Goal: Task Accomplishment & Management: Manage account settings

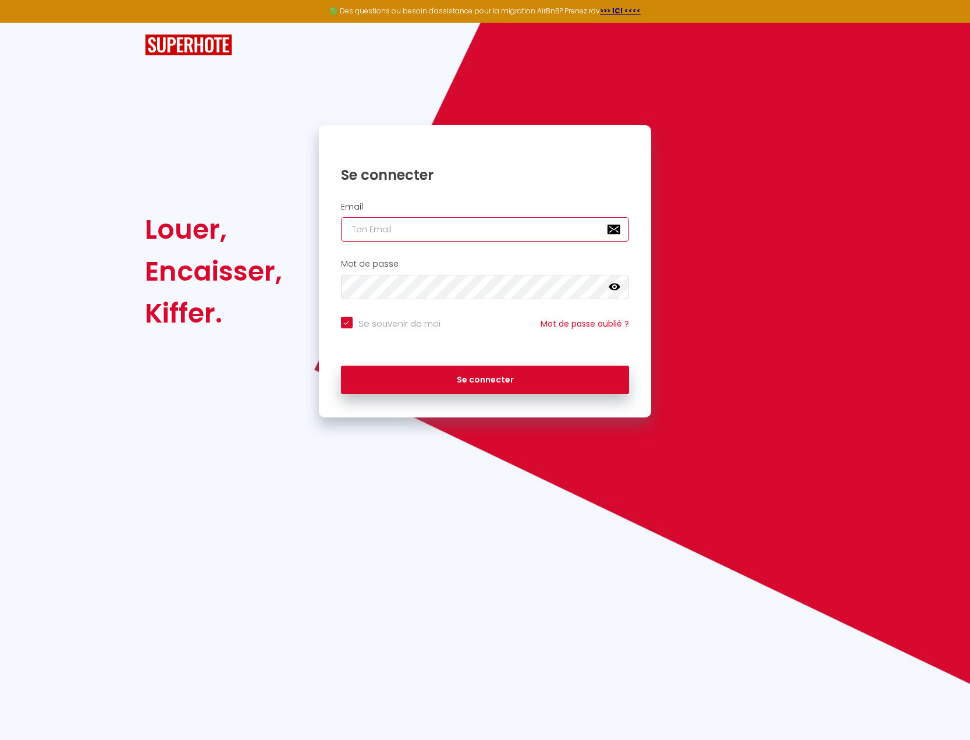
click at [423, 225] on input "email" at bounding box center [485, 229] width 289 height 24
type input "[EMAIL_ADDRESS][DOMAIN_NAME]"
checkbox input "true"
type input "[EMAIL_ADDRESS][DOMAIN_NAME]"
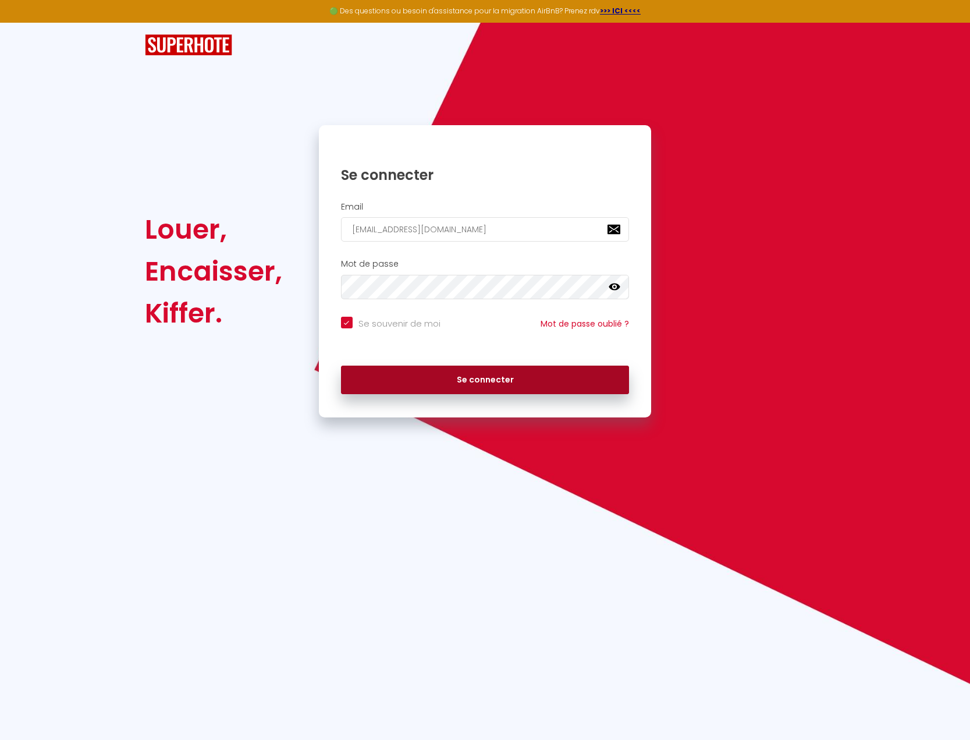
click at [455, 378] on button "Se connecter" at bounding box center [485, 380] width 289 height 29
checkbox input "true"
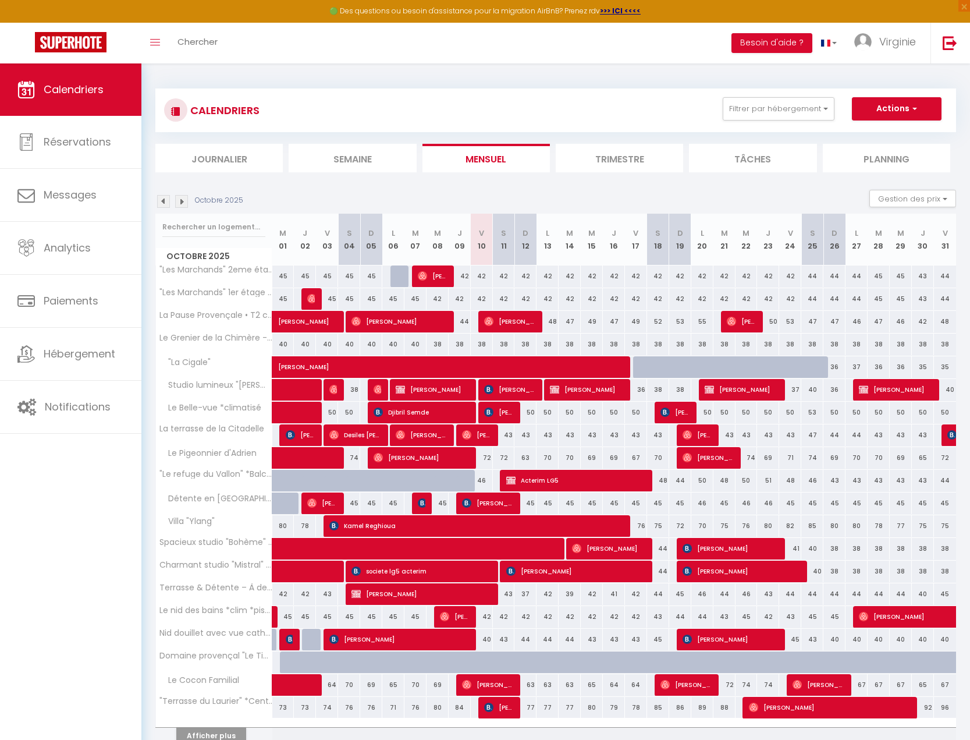
click at [598, 483] on span "Acterim LG5" at bounding box center [576, 480] width 140 height 22
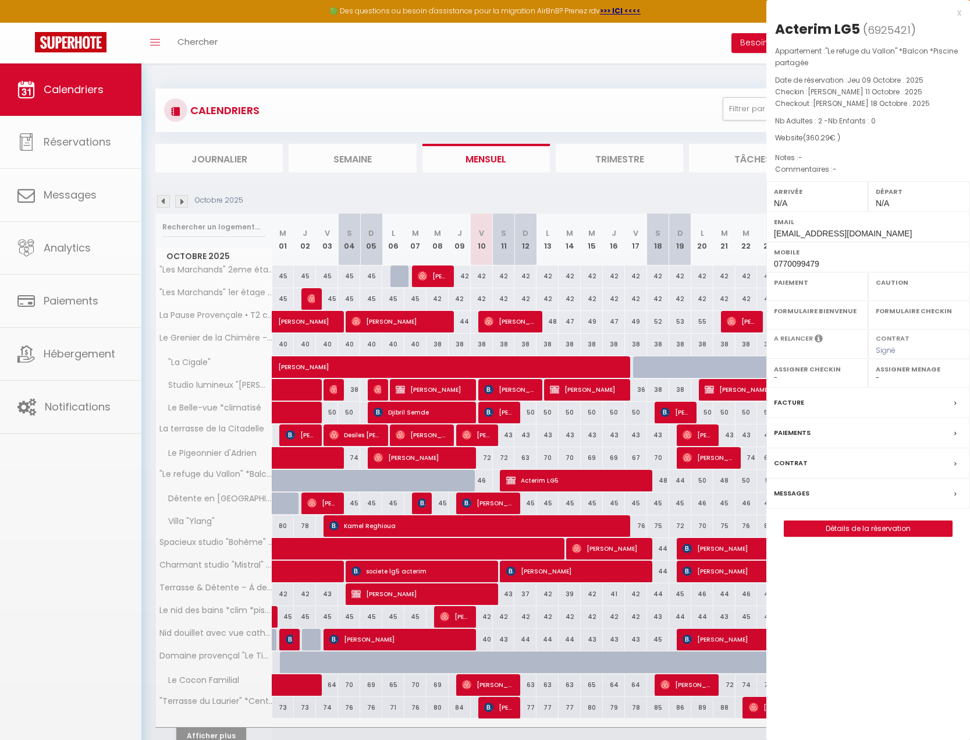
select select "OK"
select select "KO"
select select "0"
select select "1"
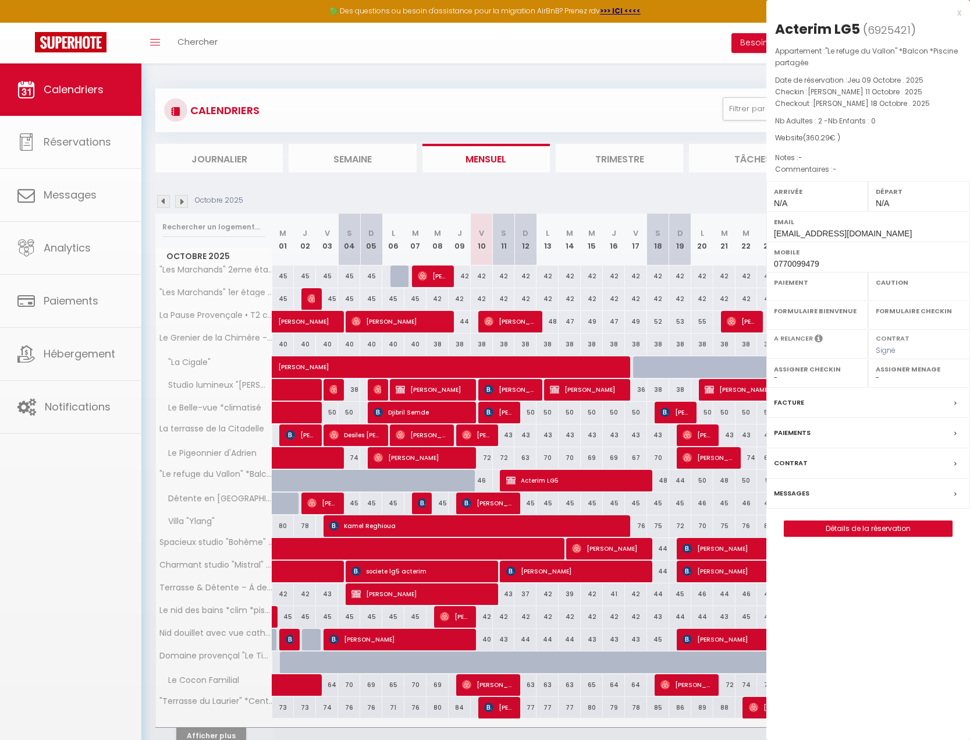
select select
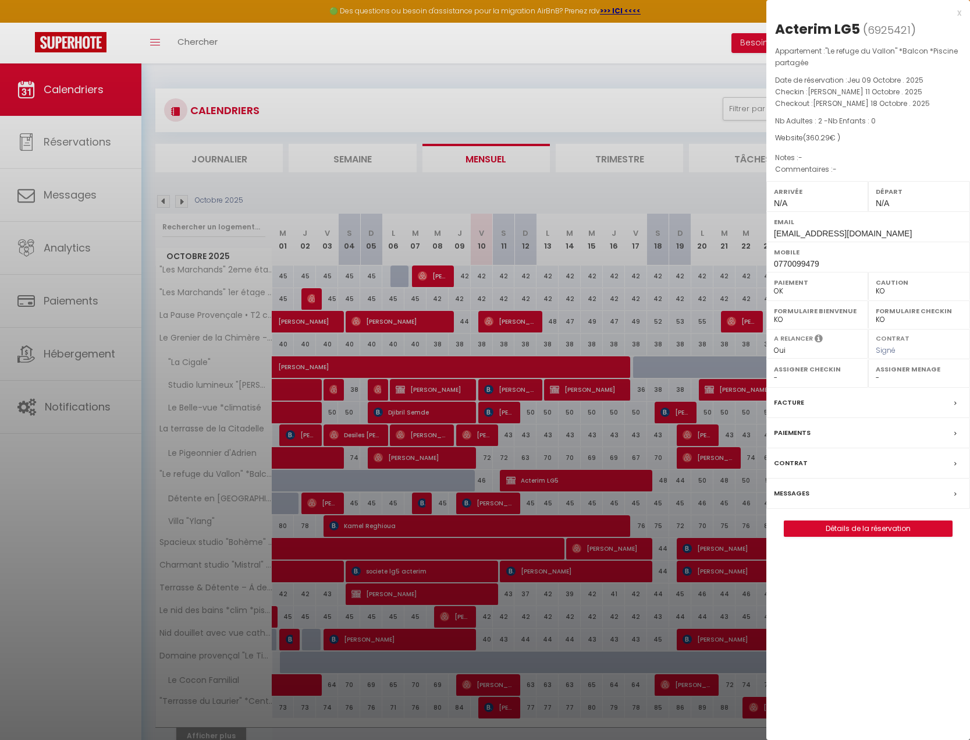
click at [788, 494] on label "Messages" at bounding box center [792, 493] width 36 height 12
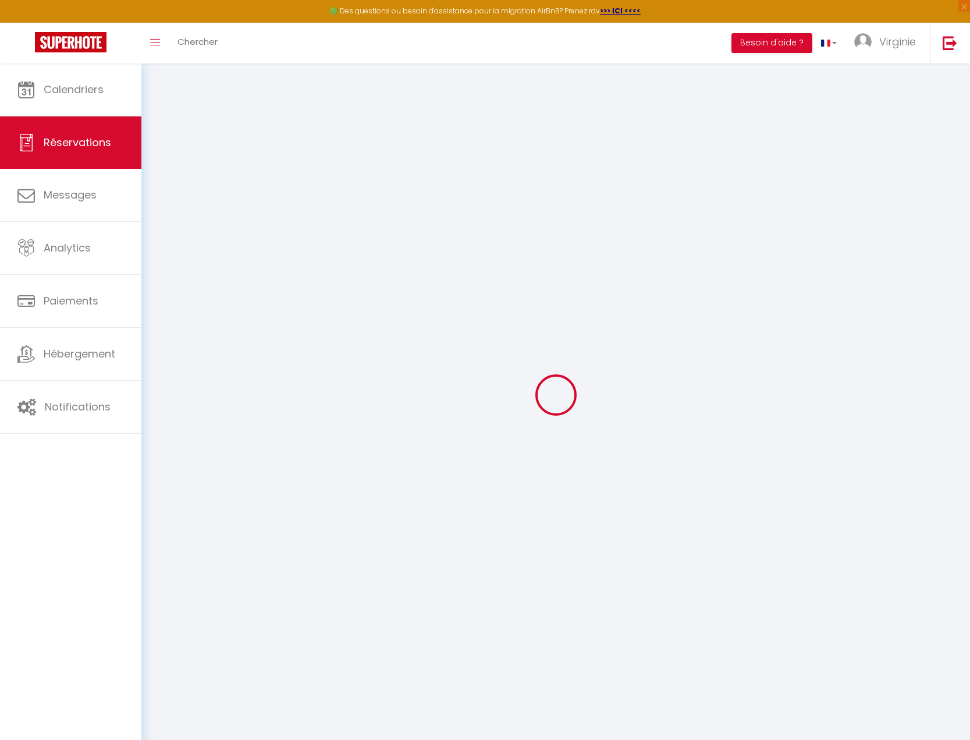
select select
checkbox input "false"
select index
select select
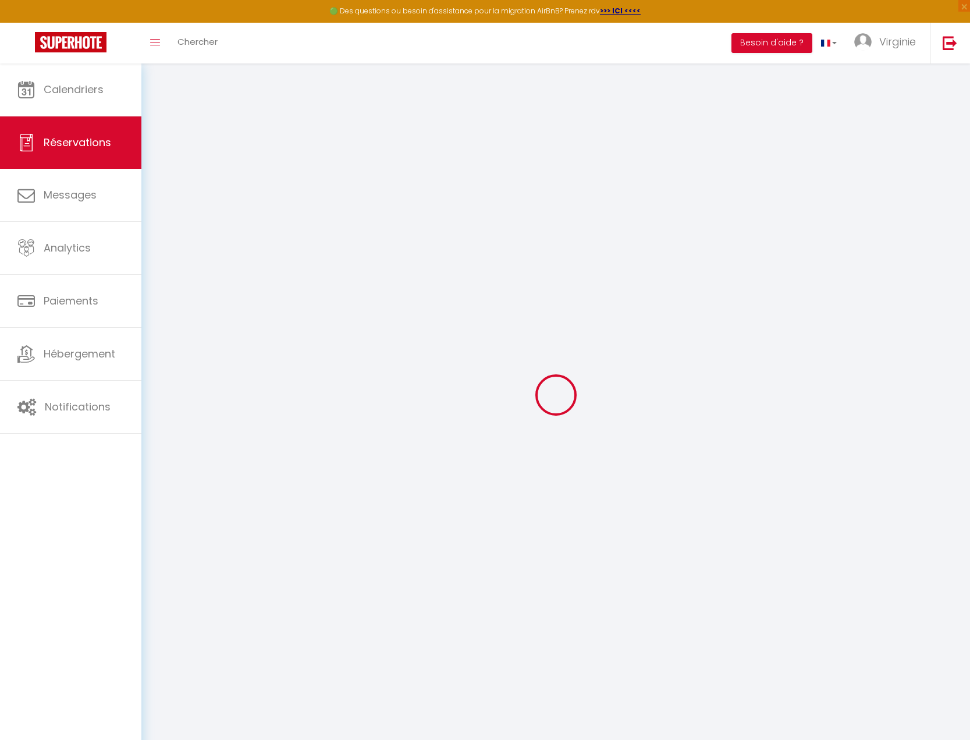
select select
checkbox input "false"
select index
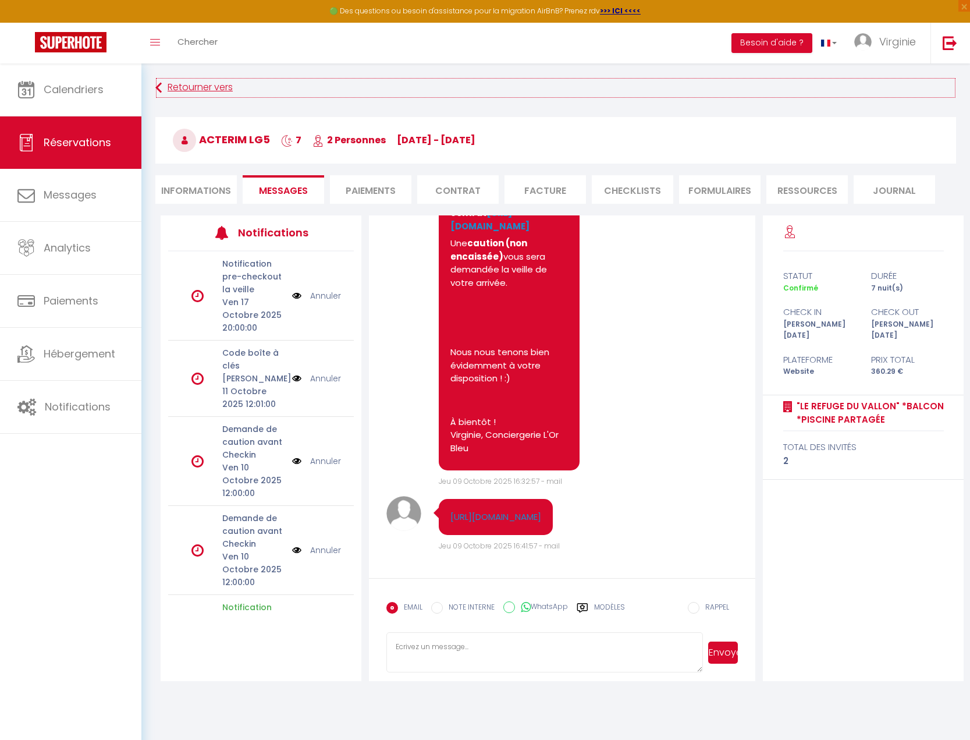
click at [218, 86] on link "Retourner vers" at bounding box center [555, 87] width 801 height 21
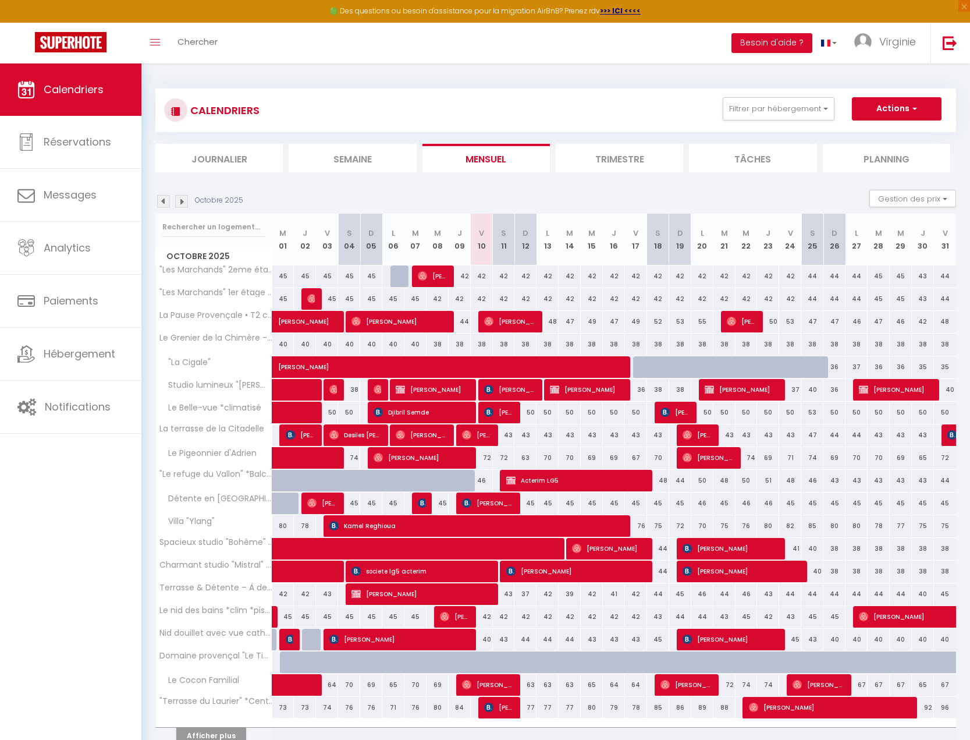
click at [916, 158] on li "Planning" at bounding box center [886, 158] width 127 height 29
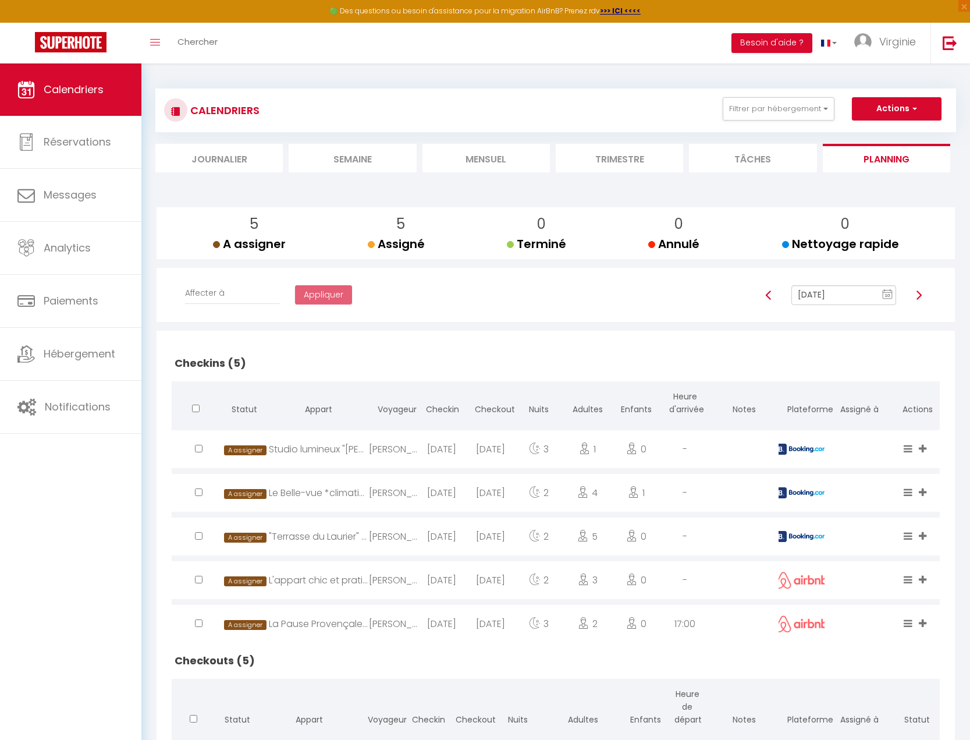
click at [923, 294] on img at bounding box center [918, 294] width 9 height 9
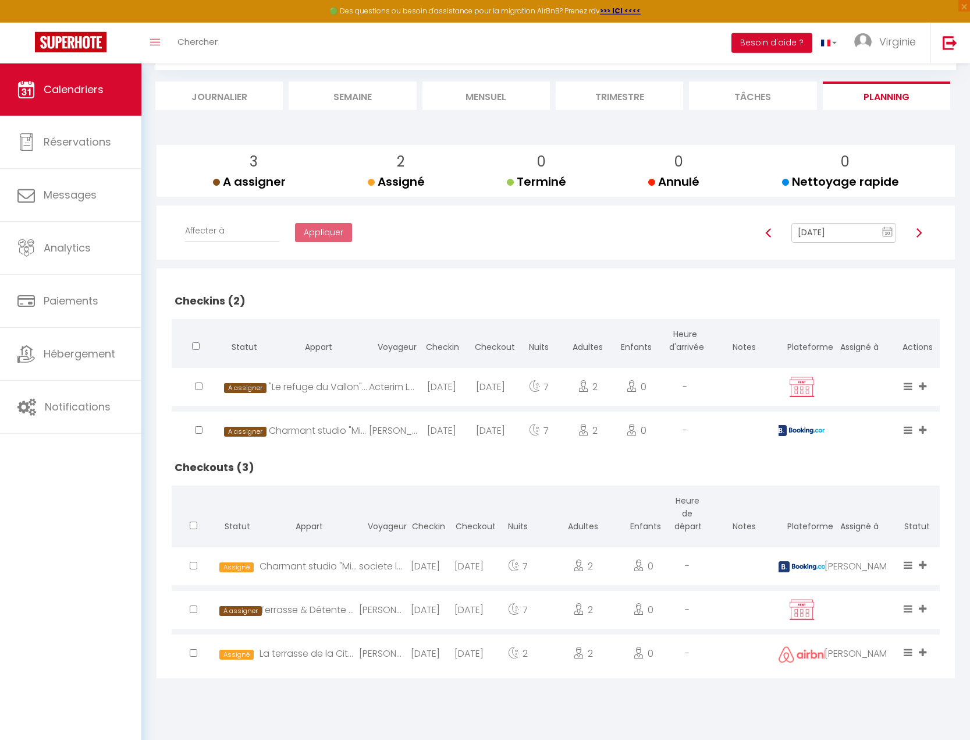
scroll to position [63, 0]
click at [920, 233] on img at bounding box center [918, 231] width 9 height 9
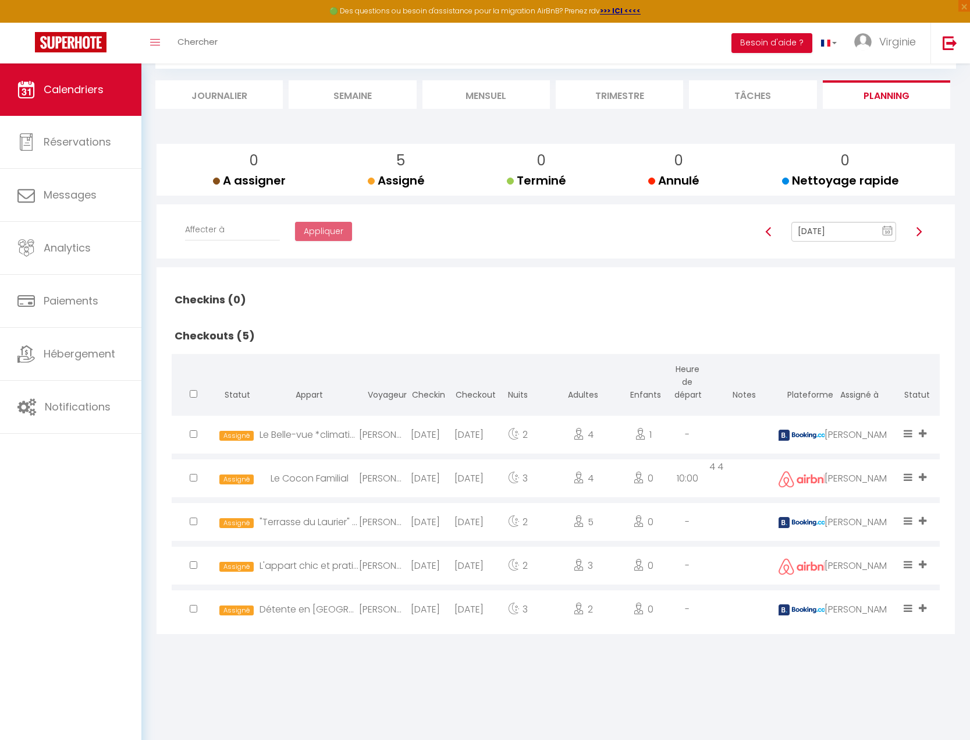
click at [770, 234] on img at bounding box center [768, 231] width 9 height 9
type input "[DATE]"
checkbox input "false"
